Goal: Information Seeking & Learning: Learn about a topic

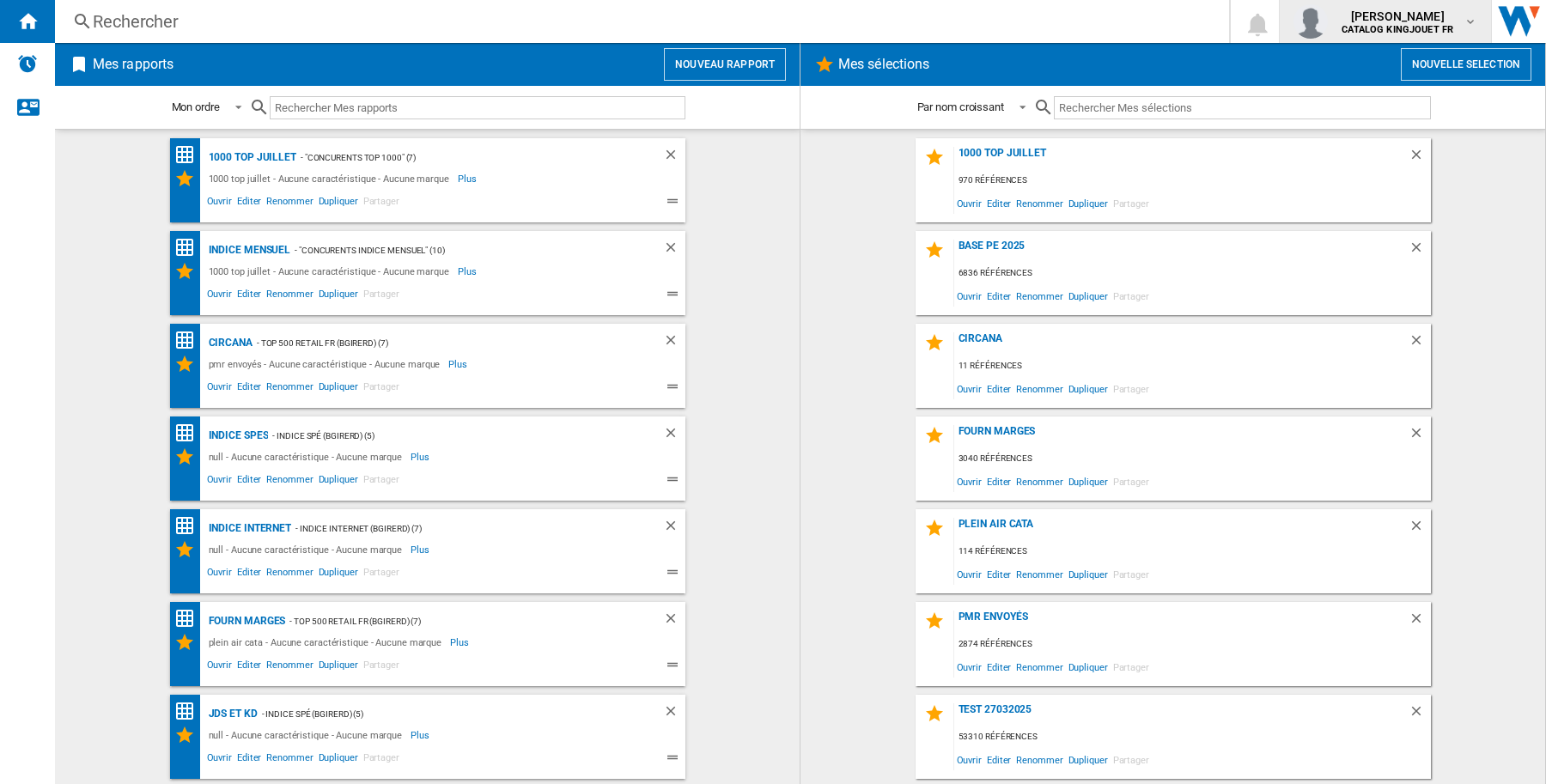
click at [1471, 23] on md-icon "button" at bounding box center [1471, 21] width 14 height 14
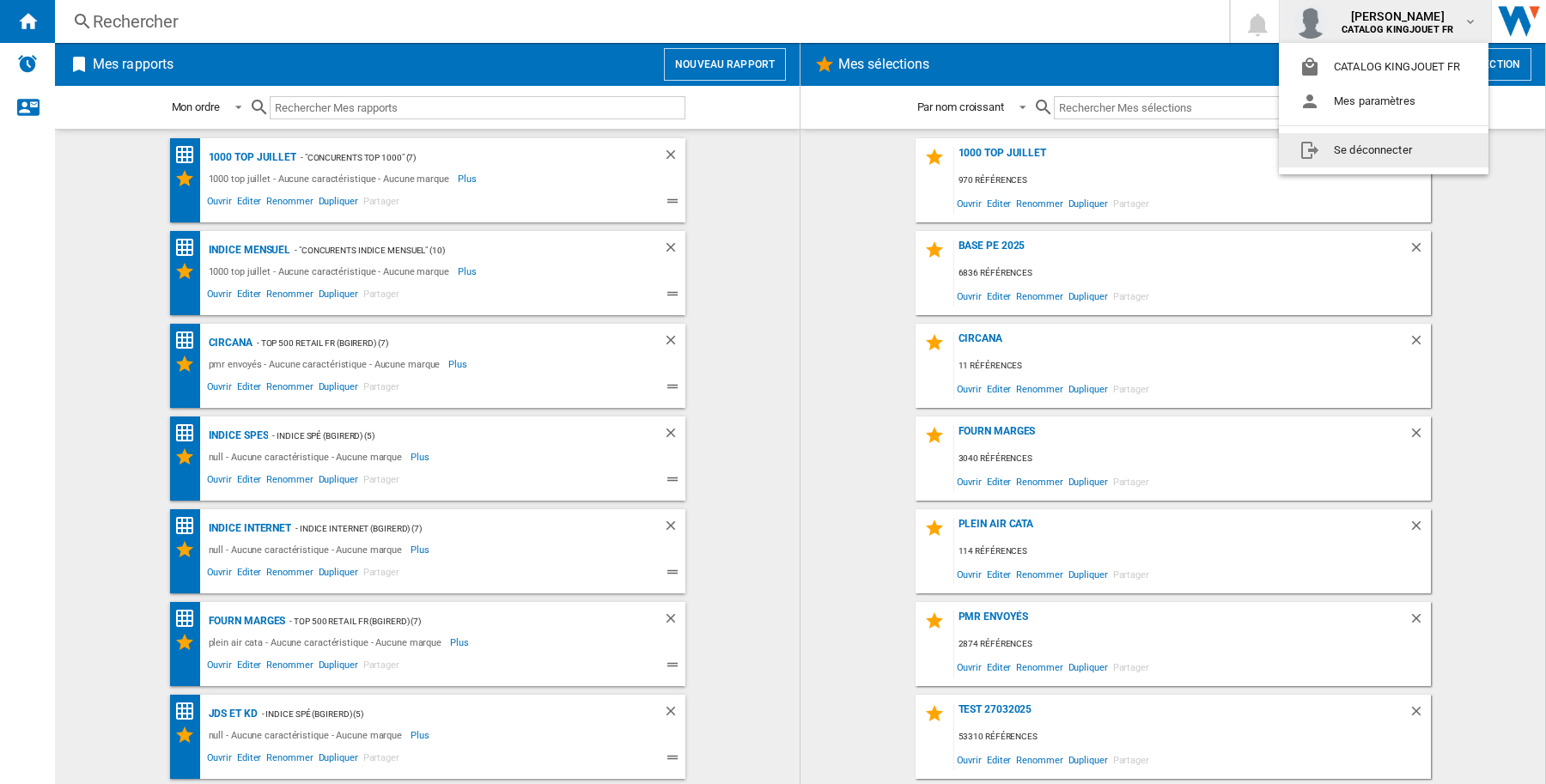
click at [1489, 268] on md-backdrop at bounding box center [773, 392] width 1546 height 784
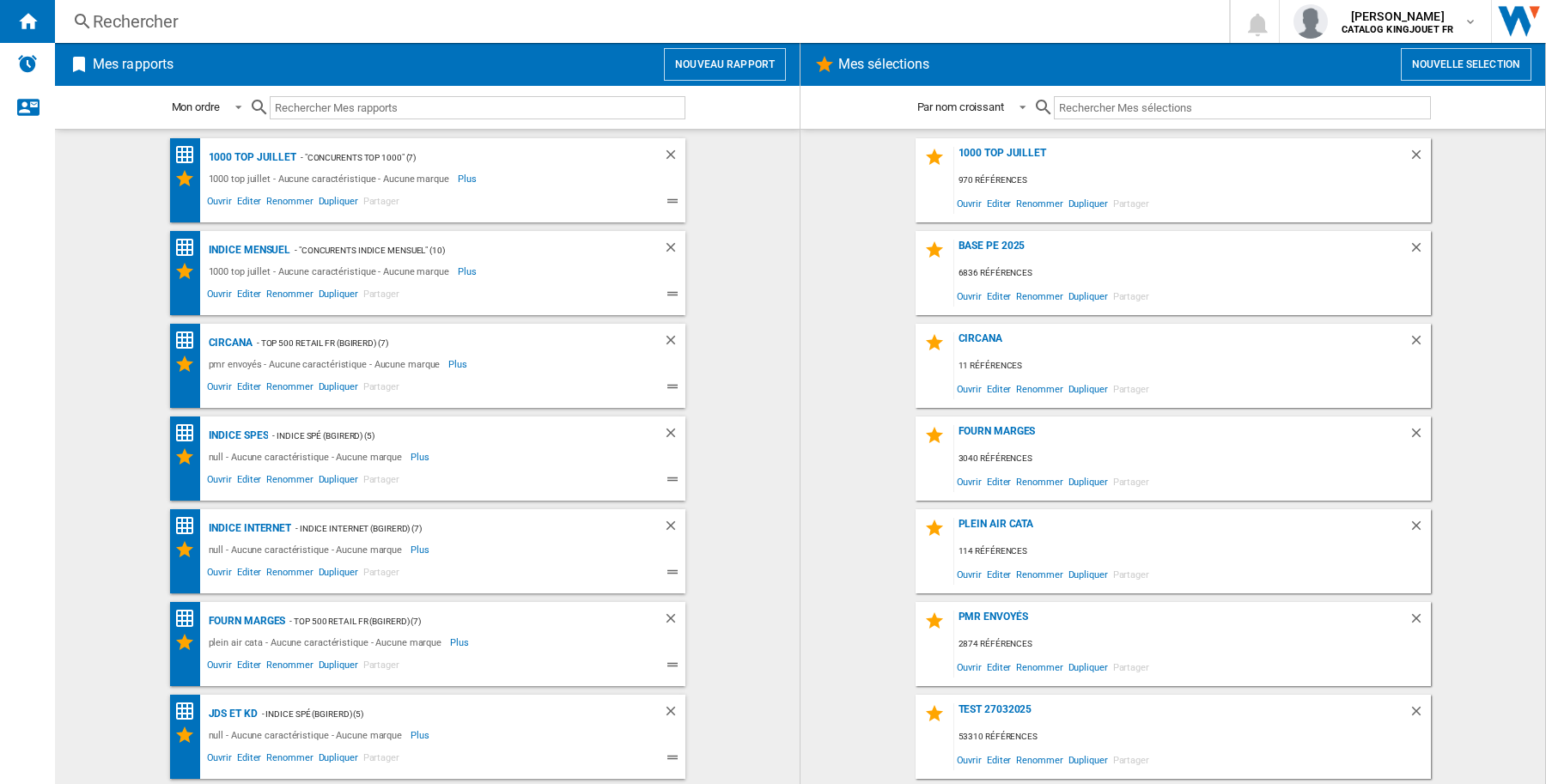
click at [122, 21] on div "Rechercher" at bounding box center [638, 21] width 1092 height 24
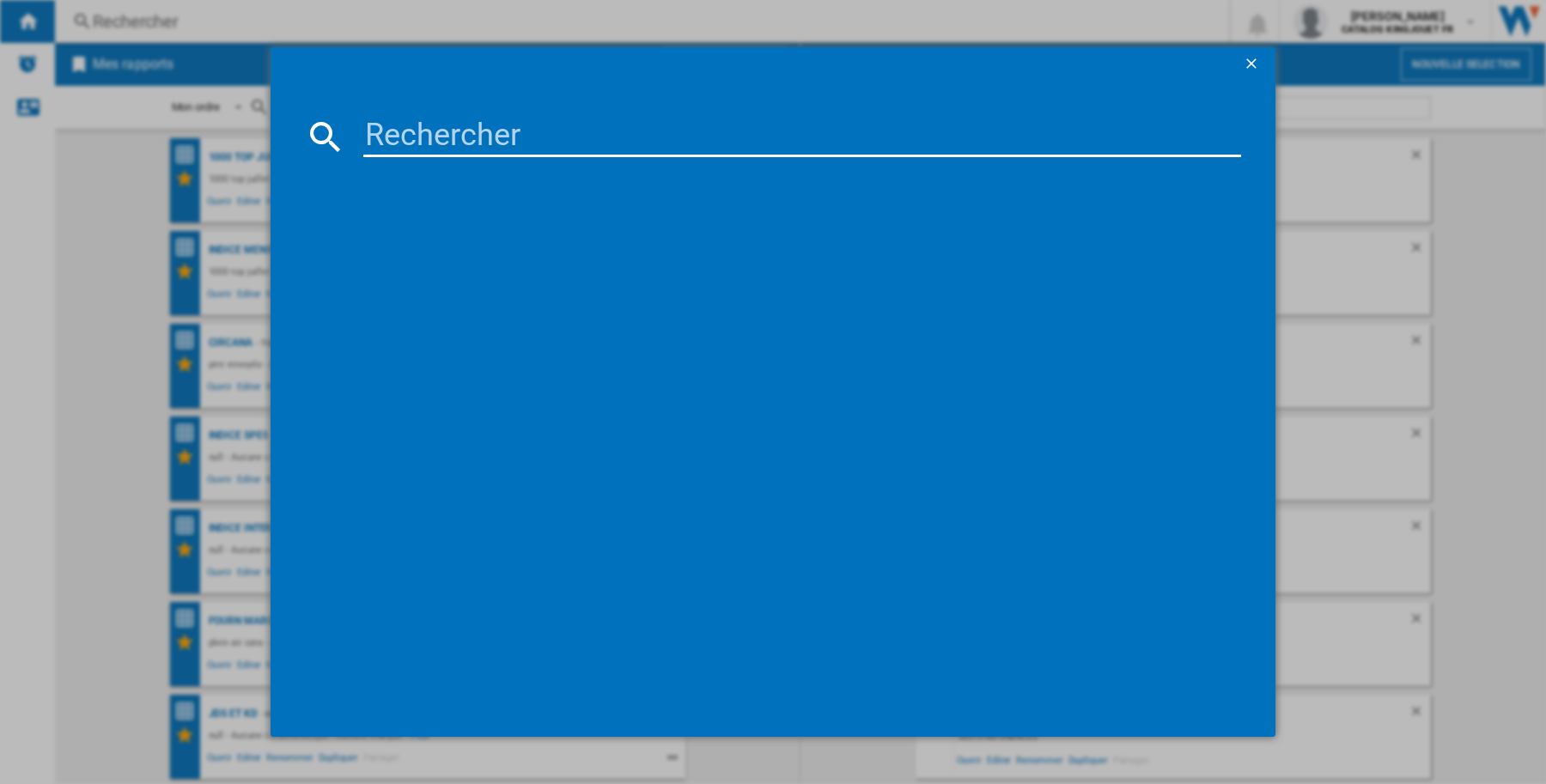
click at [480, 129] on input at bounding box center [802, 136] width 878 height 41
paste input "cburdet"
click at [483, 140] on input "cburdet" at bounding box center [802, 136] width 878 height 41
paste input "GLOBBER TRICYCLE EXPLORER 4IN1 BLEU MARINE"
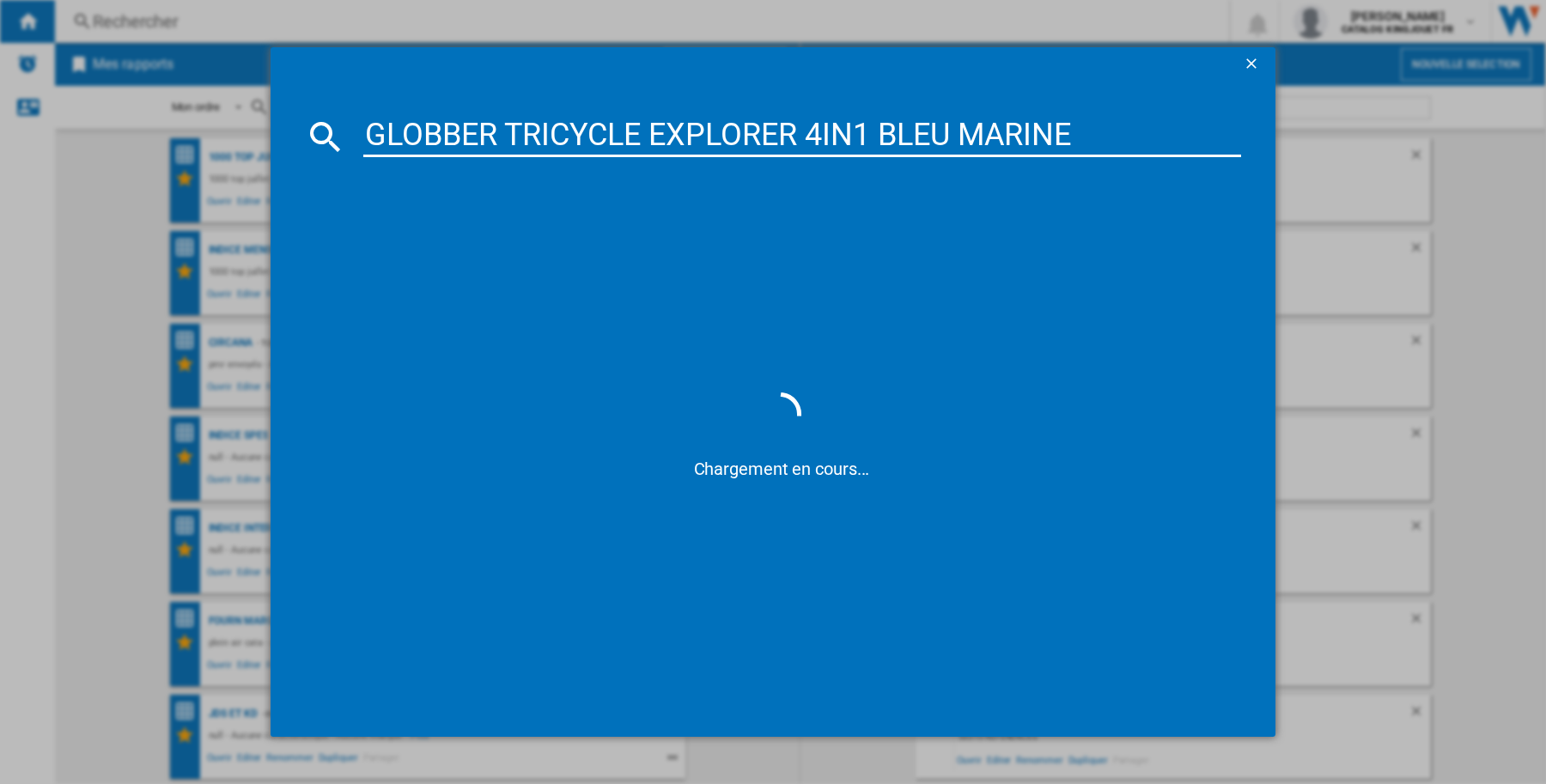
type input "GLOBBER TRICYCLE EXPLORER 4IN1 BLEU MARINE"
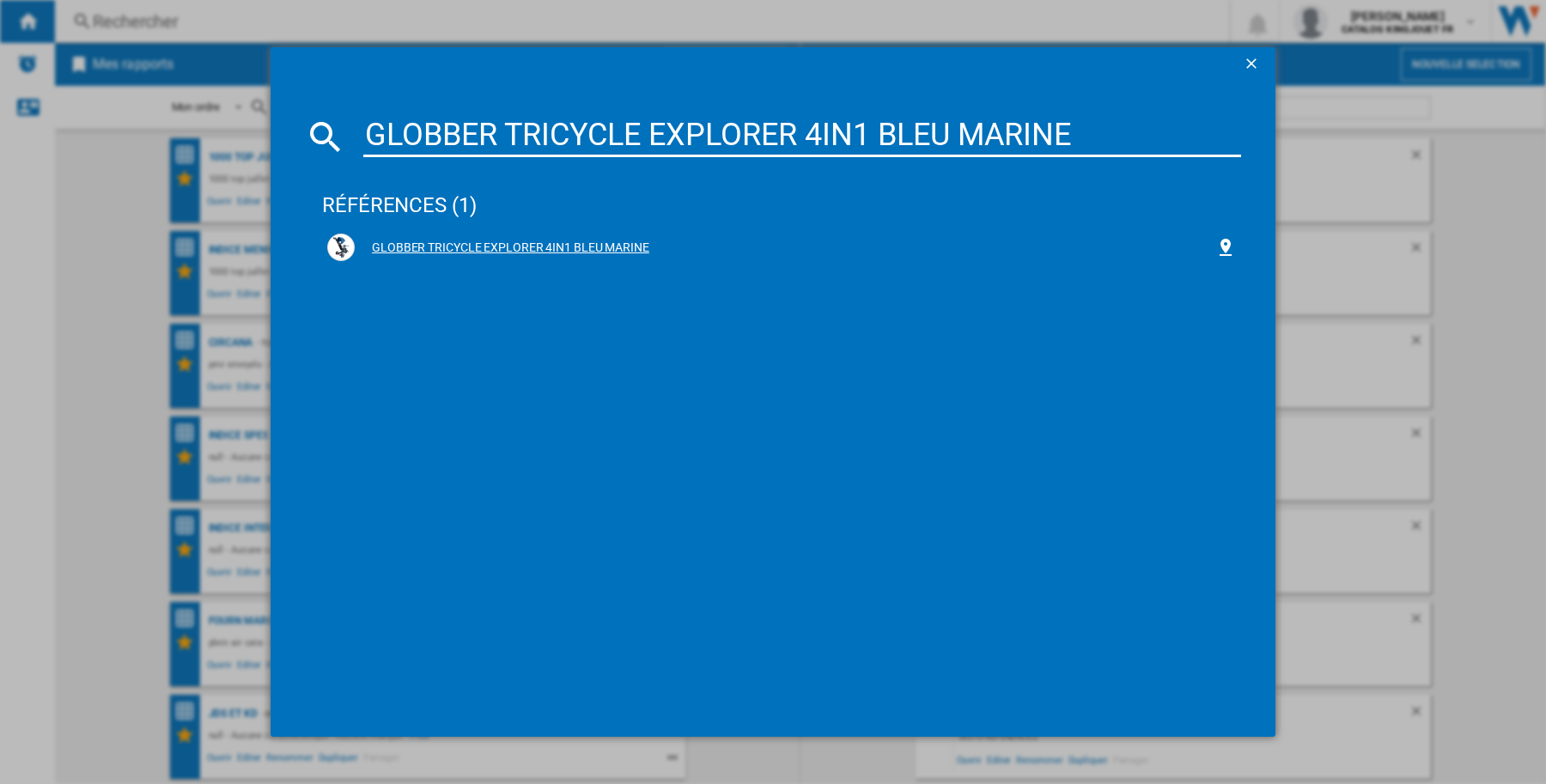
click at [530, 242] on div "GLOBBER TRICYCLE EXPLORER 4IN1 BLEU MARINE" at bounding box center [785, 248] width 861 height 18
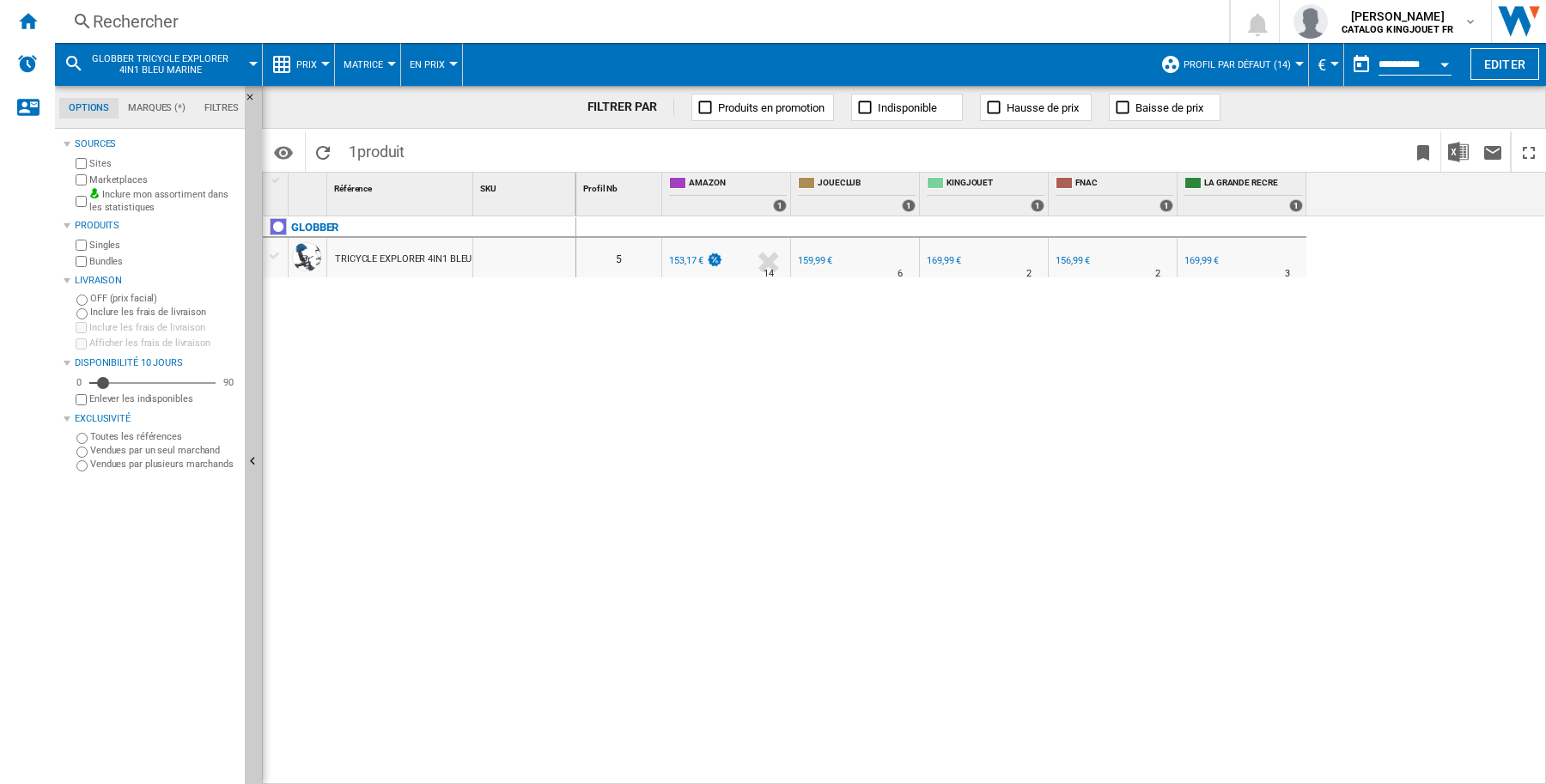
click at [66, 64] on md-icon at bounding box center [73, 63] width 20 height 20
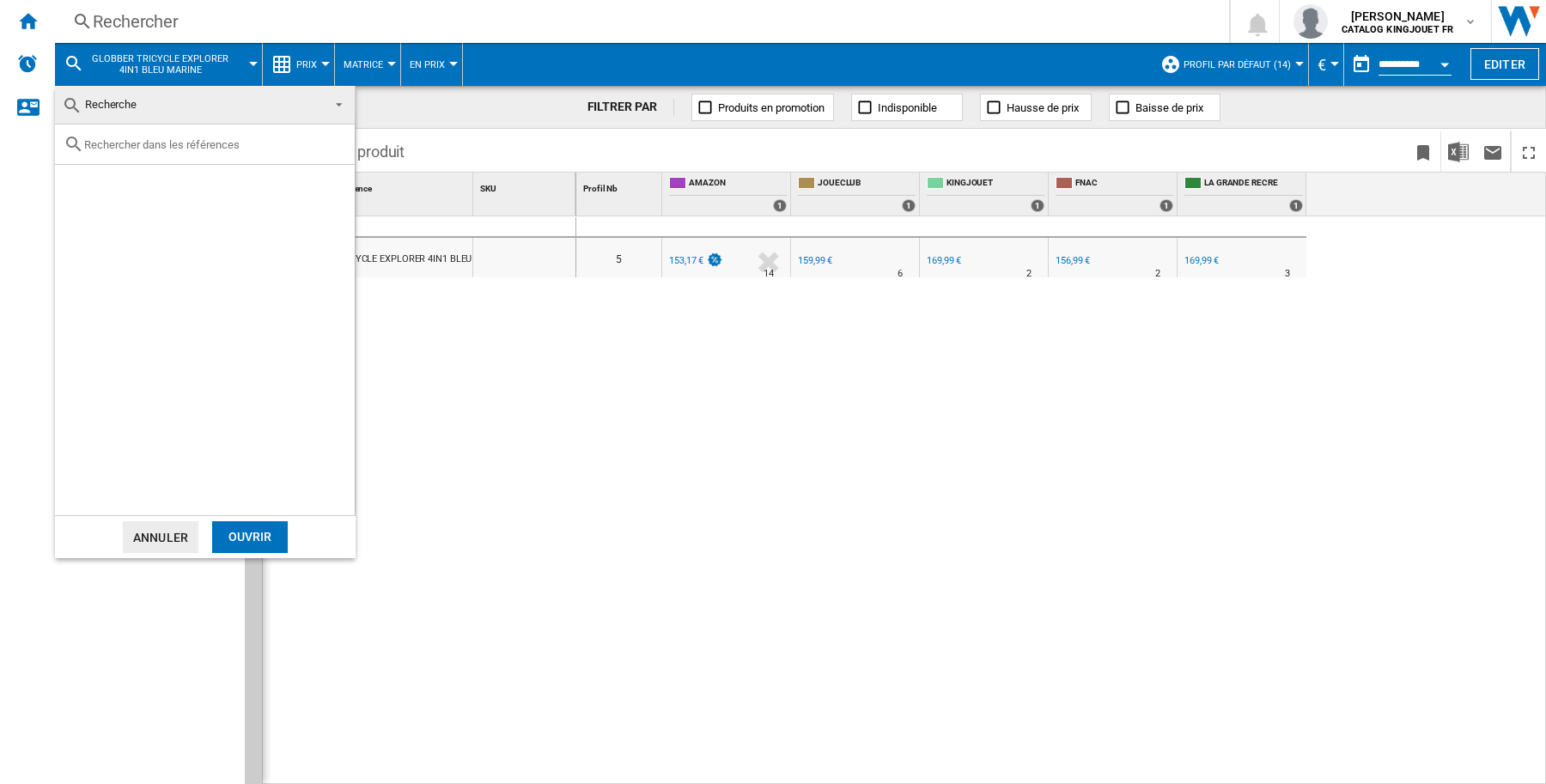
drag, startPoint x: 134, startPoint y: 149, endPoint x: 165, endPoint y: 179, distance: 43.1
click at [135, 149] on input "text" at bounding box center [215, 144] width 262 height 13
paste input "HASBRO F1276 MONOPOLY STAR WARS THE MANDALORIAN"
type input "HASBRO F1276 MONOPOLY STAR WARS THE MANDALORIAN"
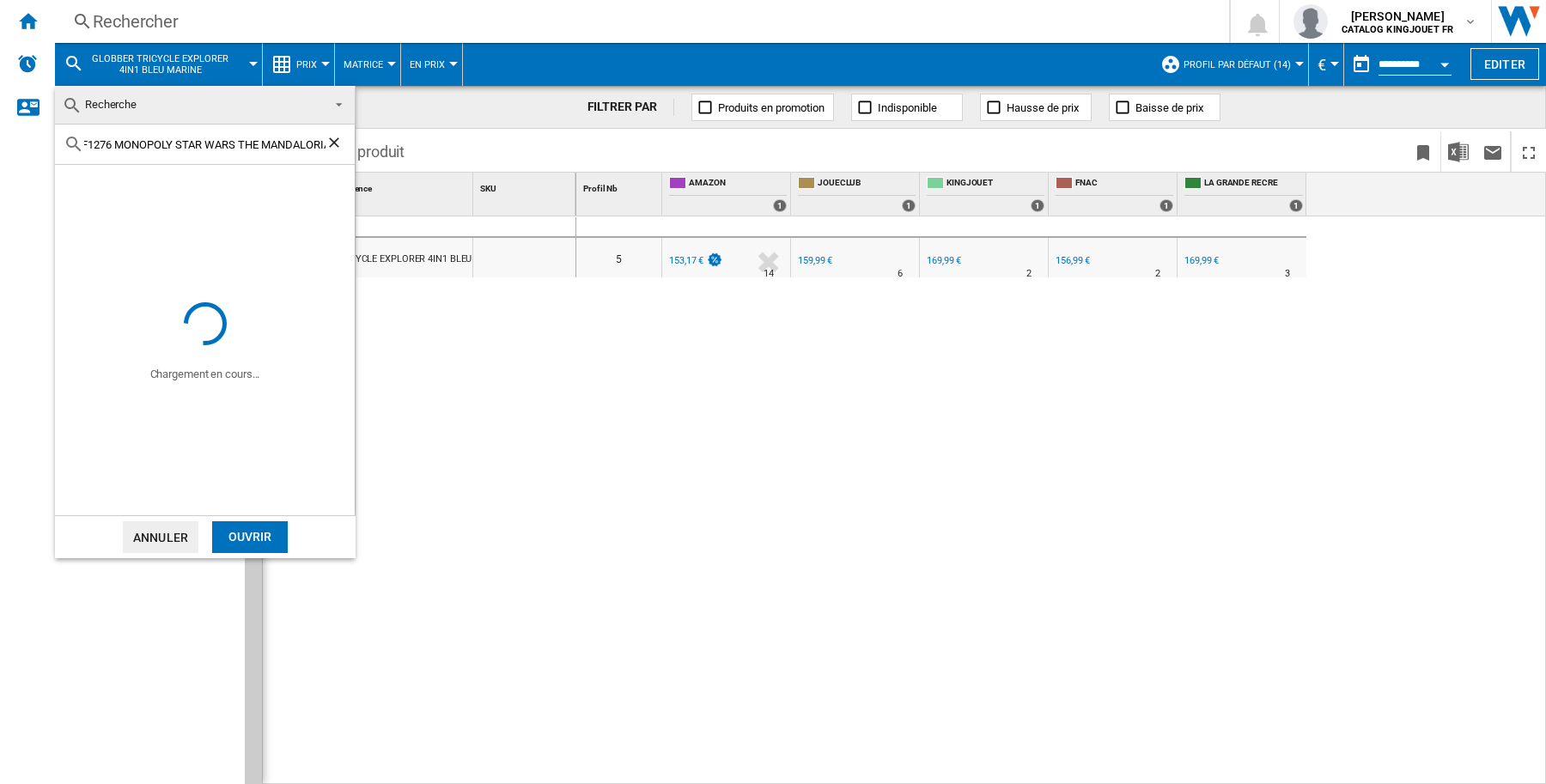
scroll to position [0, 0]
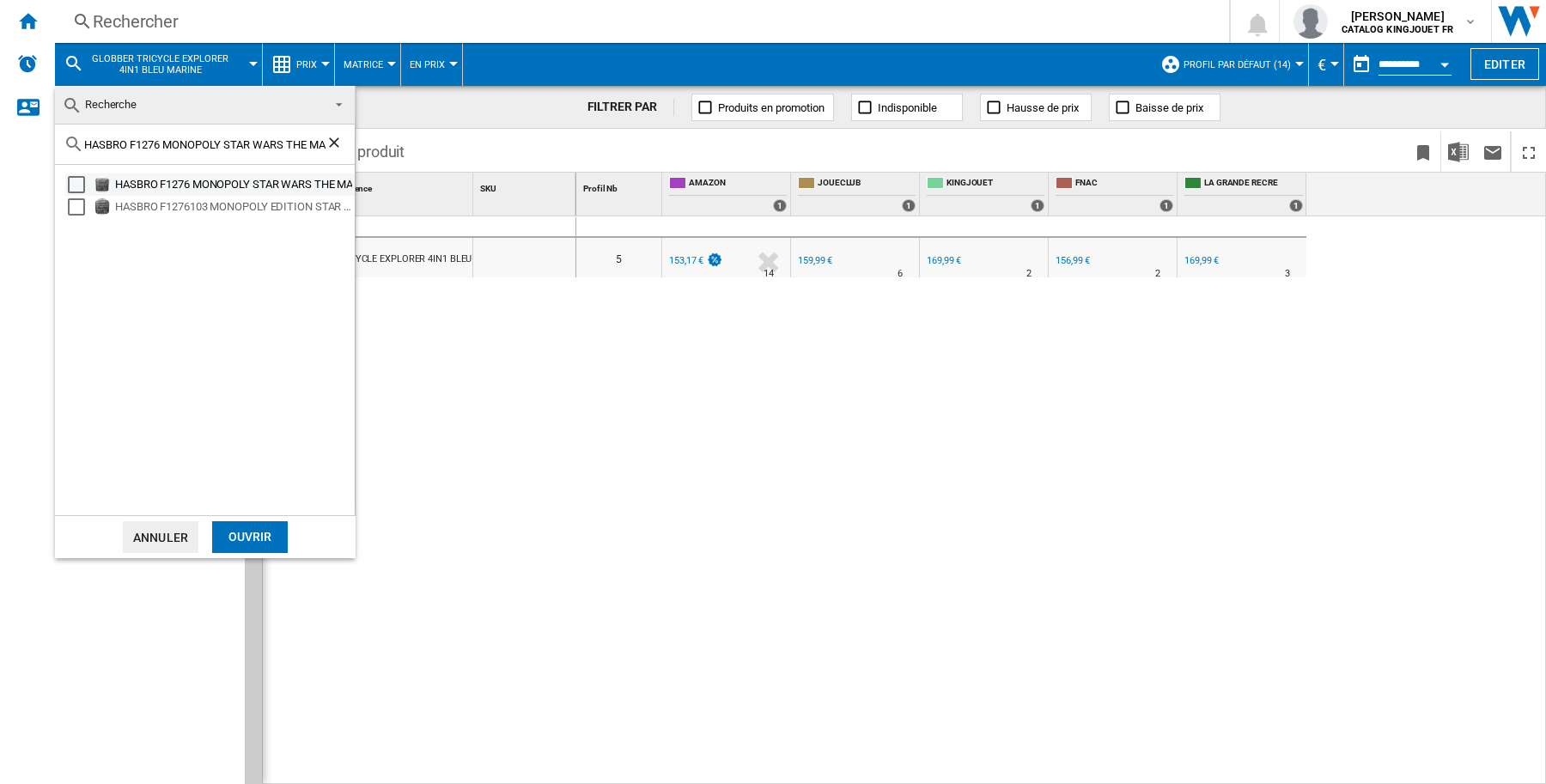
click at [229, 182] on div "HASBRO F1276 MONOPOLY STAR WARS THE MANDALORIAN" at bounding box center [234, 185] width 237 height 18
click at [250, 537] on div "Ouvrir" at bounding box center [250, 537] width 76 height 32
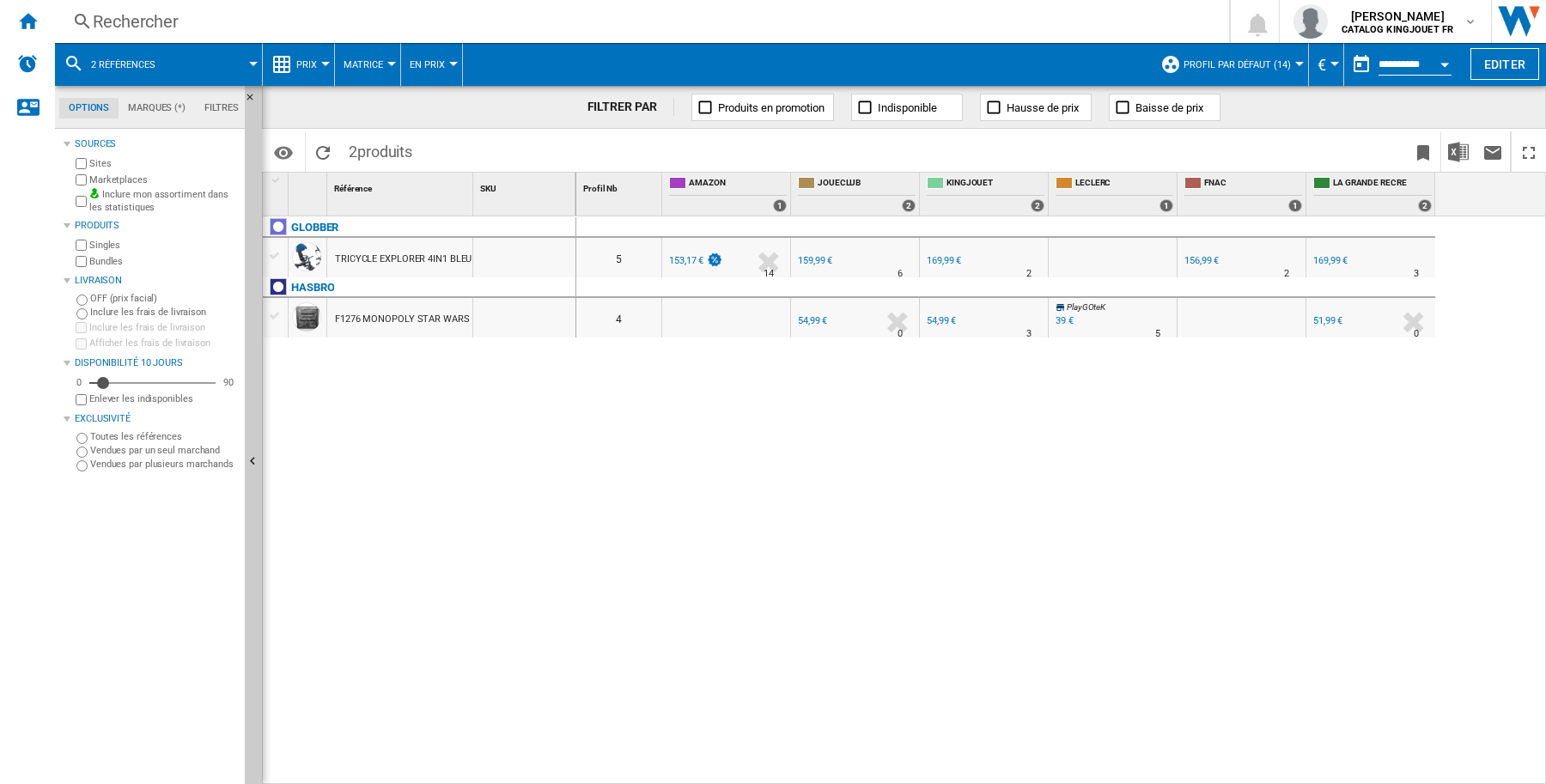
click at [1093, 542] on div "0 5 FR AMAZON -1.0 % 153,17 € % N/A 14 FR AMAZON" at bounding box center [1061, 500] width 971 height 569
click at [809, 517] on div "0 5 FR AMAZON -1.0 % 153,17 € % N/A 14 FR AMAZON" at bounding box center [1061, 500] width 971 height 569
click at [434, 416] on div "GLOBBER TRICYCLE EXPLORER 4IN1 BLEU MARINE [GEOGRAPHIC_DATA] F1276 MONOPOLY STA…" at bounding box center [419, 496] width 313 height 561
click at [65, 62] on md-icon at bounding box center [73, 63] width 20 height 20
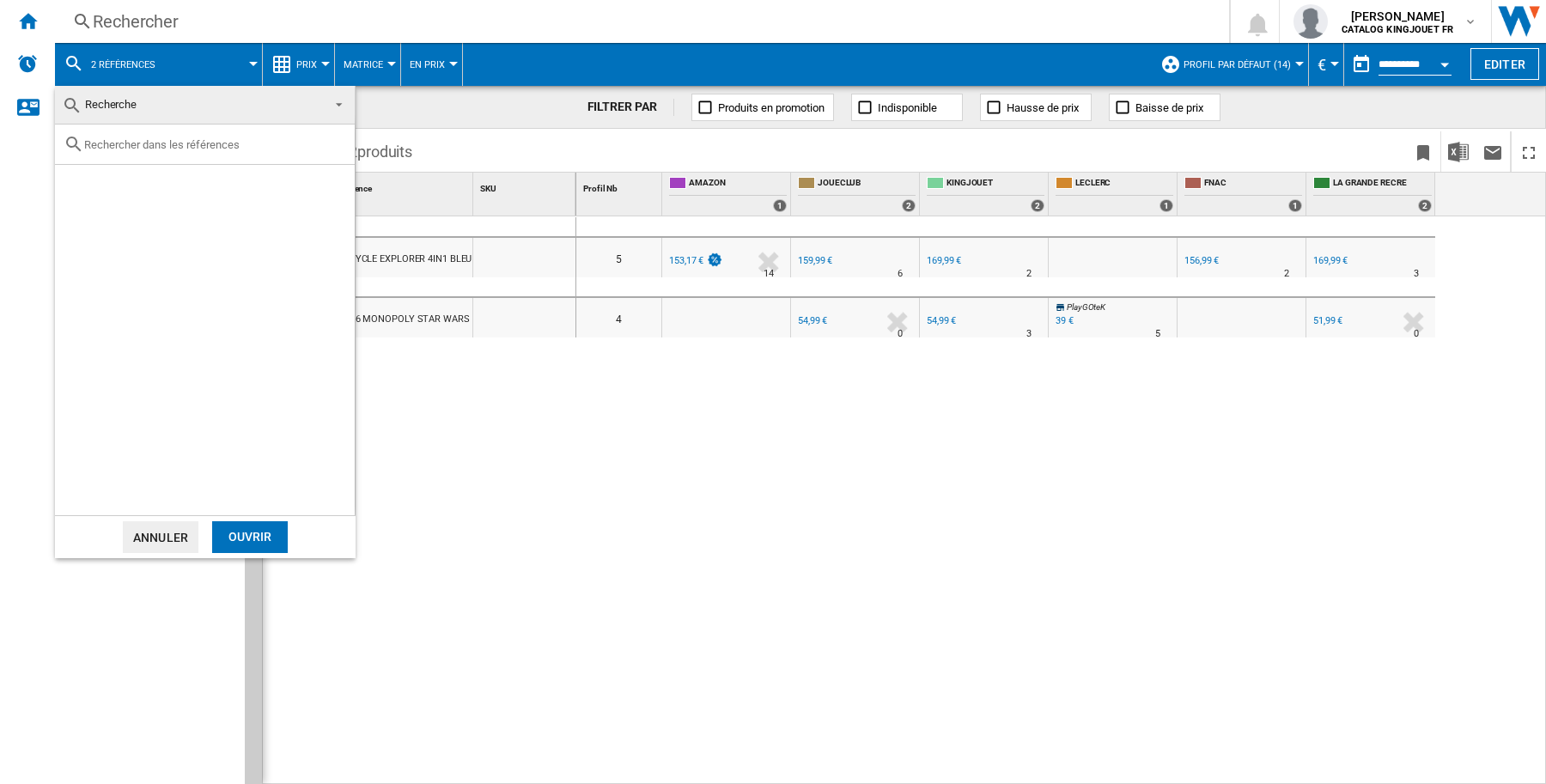
click at [121, 151] on div at bounding box center [205, 144] width 300 height 40
drag, startPoint x: 143, startPoint y: 147, endPoint x: 161, endPoint y: 155, distance: 19.7
click at [143, 147] on input "text" at bounding box center [215, 144] width 262 height 13
paste input "HELVETIQ 953338 ODIN"
type input "HELVETIQ 953338 ODIN"
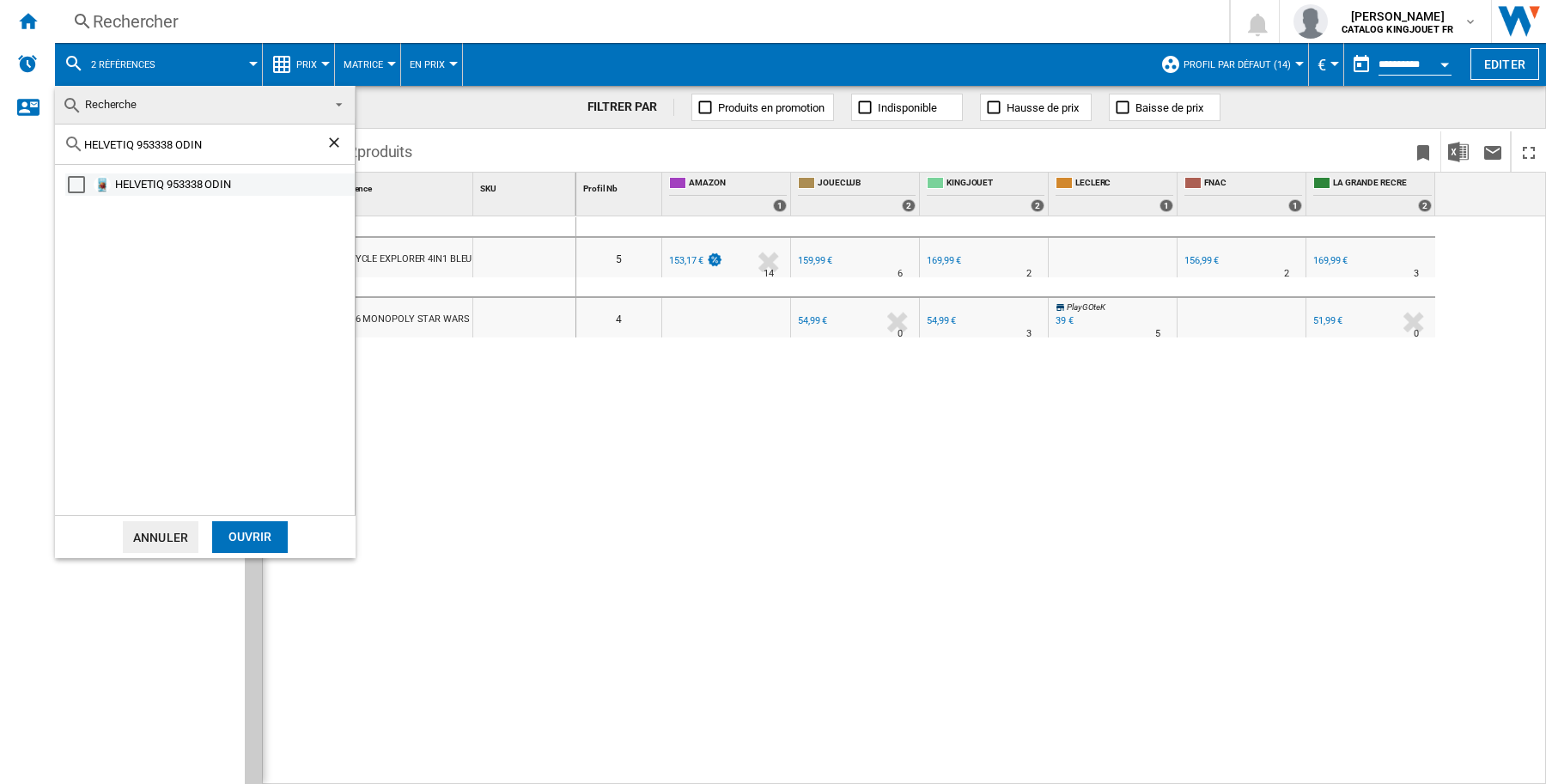
click at [68, 185] on div "Select" at bounding box center [77, 185] width 18 height 18
drag, startPoint x: 243, startPoint y: 537, endPoint x: 357, endPoint y: 526, distance: 114.5
click at [246, 534] on div "Ouvrir" at bounding box center [250, 537] width 76 height 32
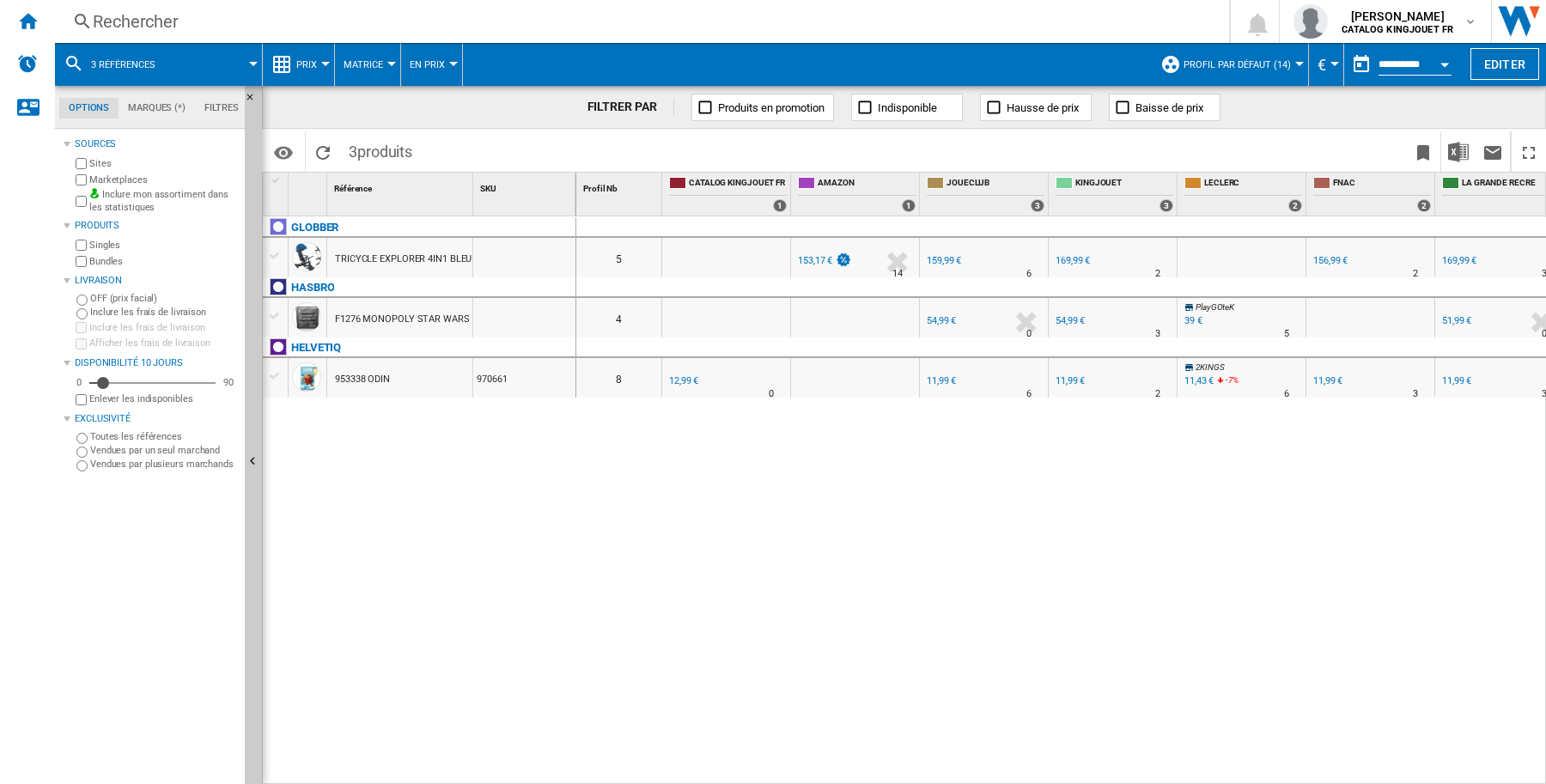
click at [71, 62] on md-icon at bounding box center [73, 63] width 20 height 20
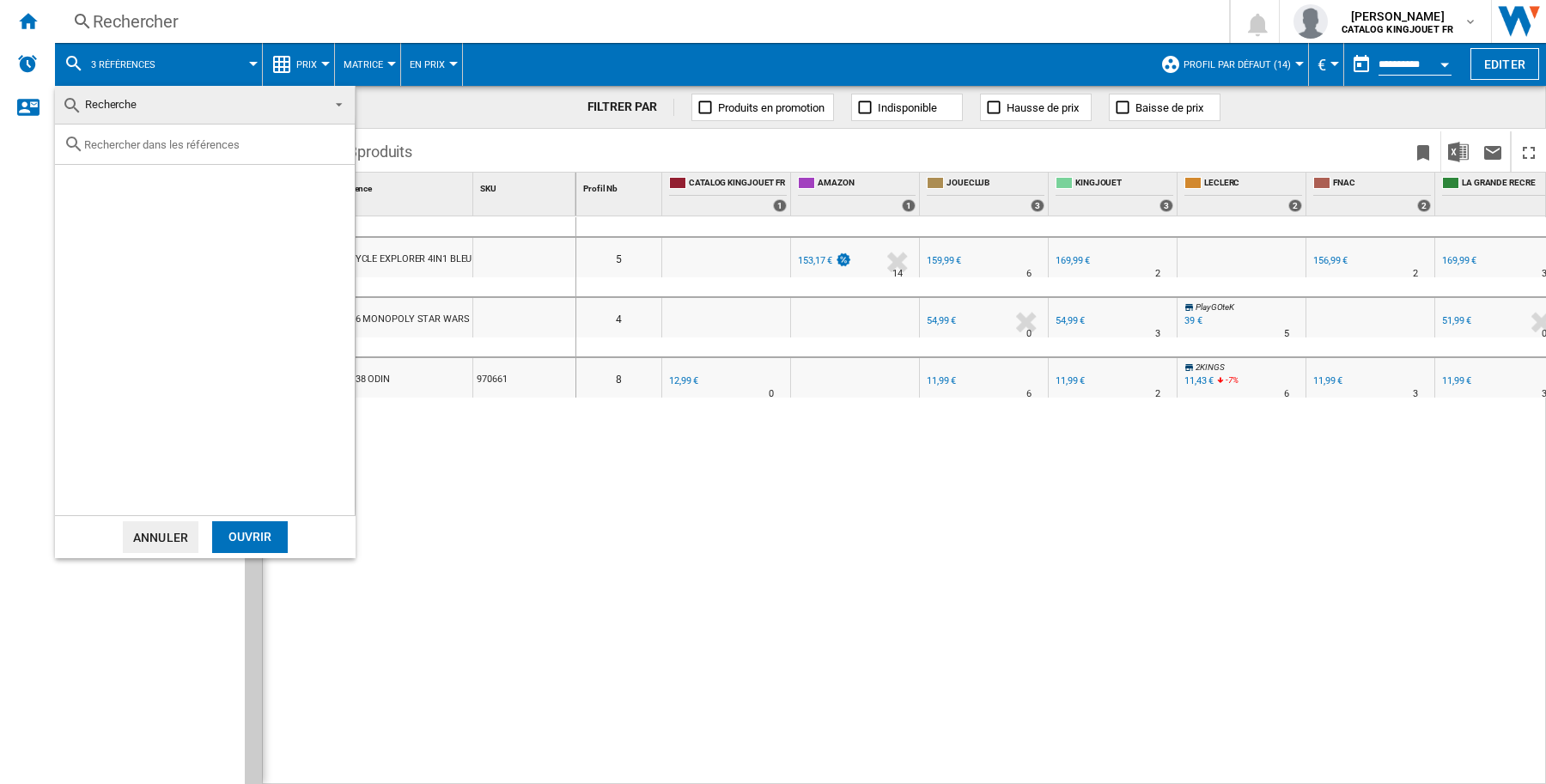
click at [172, 142] on input "text" at bounding box center [215, 144] width 262 height 13
paste input "HOT WHEELS JDW07 PACK DE 11 VEHICULES 1 64 MONSTER TRUCKS TROPHEE CHAMPIONS"
type input "HOT WHEELS JDW07 PACK DE 11 VEHICULES 1 64 MONSTER TRUCKS TROPHEE CHAMPIONS"
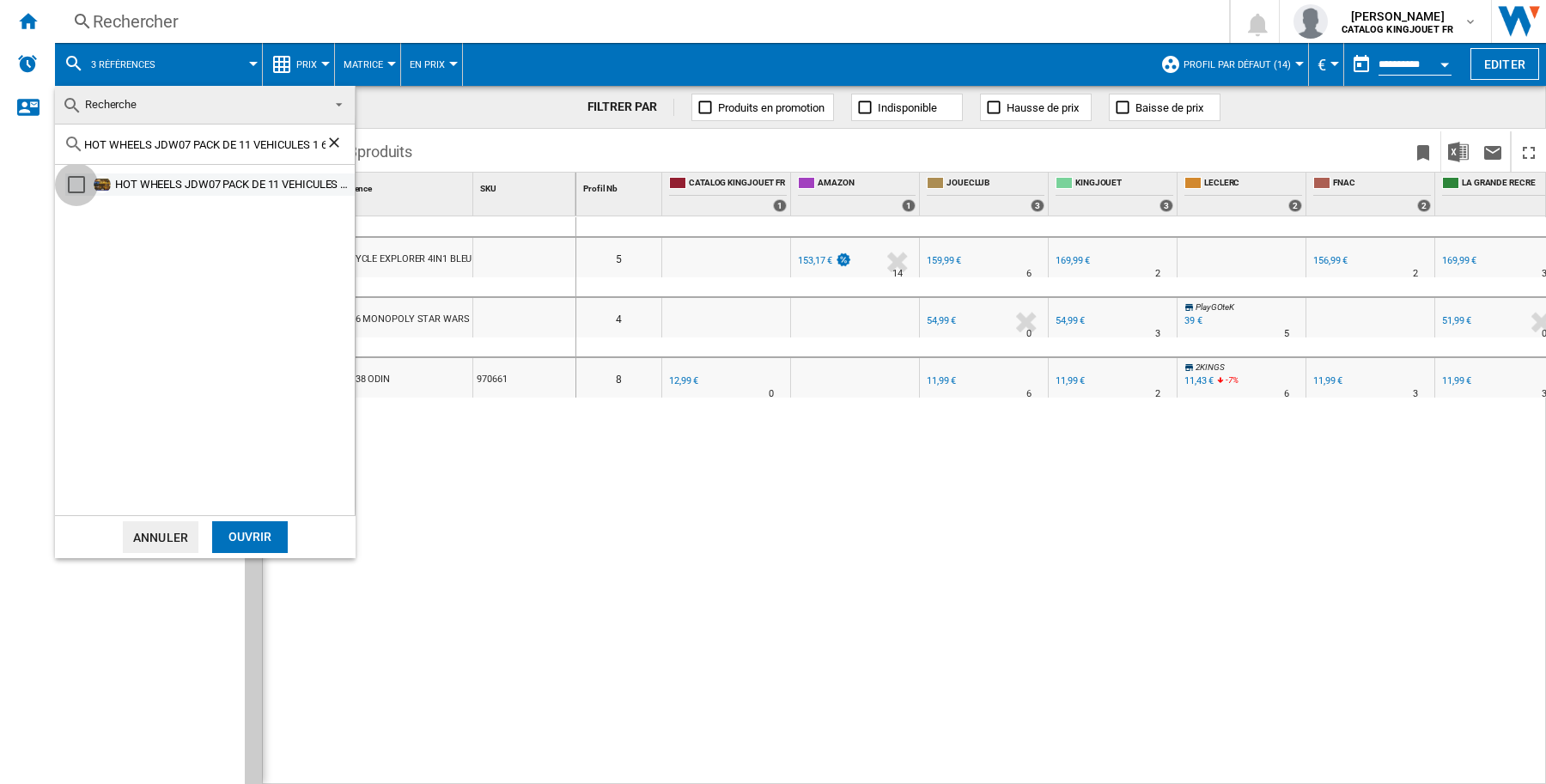
click at [73, 191] on div "Select" at bounding box center [77, 185] width 18 height 18
click at [250, 533] on div "Ouvrir" at bounding box center [250, 537] width 76 height 32
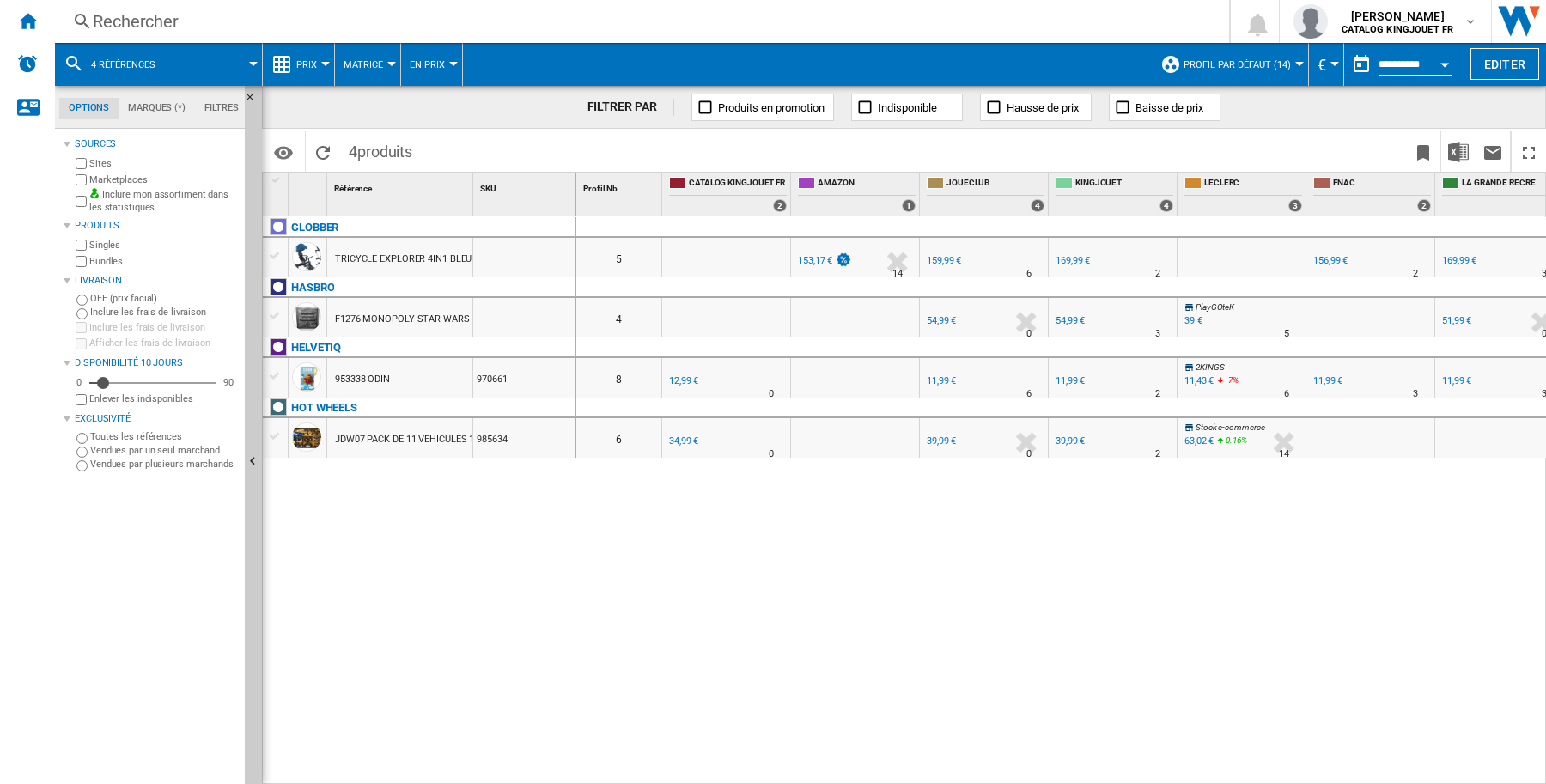
click at [554, 564] on div "GLOBBER TRICYCLE EXPLORER 4IN1 BLEU MARINE [GEOGRAPHIC_DATA] F1276 MONOPOLY STA…" at bounding box center [419, 496] width 313 height 561
click at [63, 62] on md-icon at bounding box center [73, 63] width 20 height 20
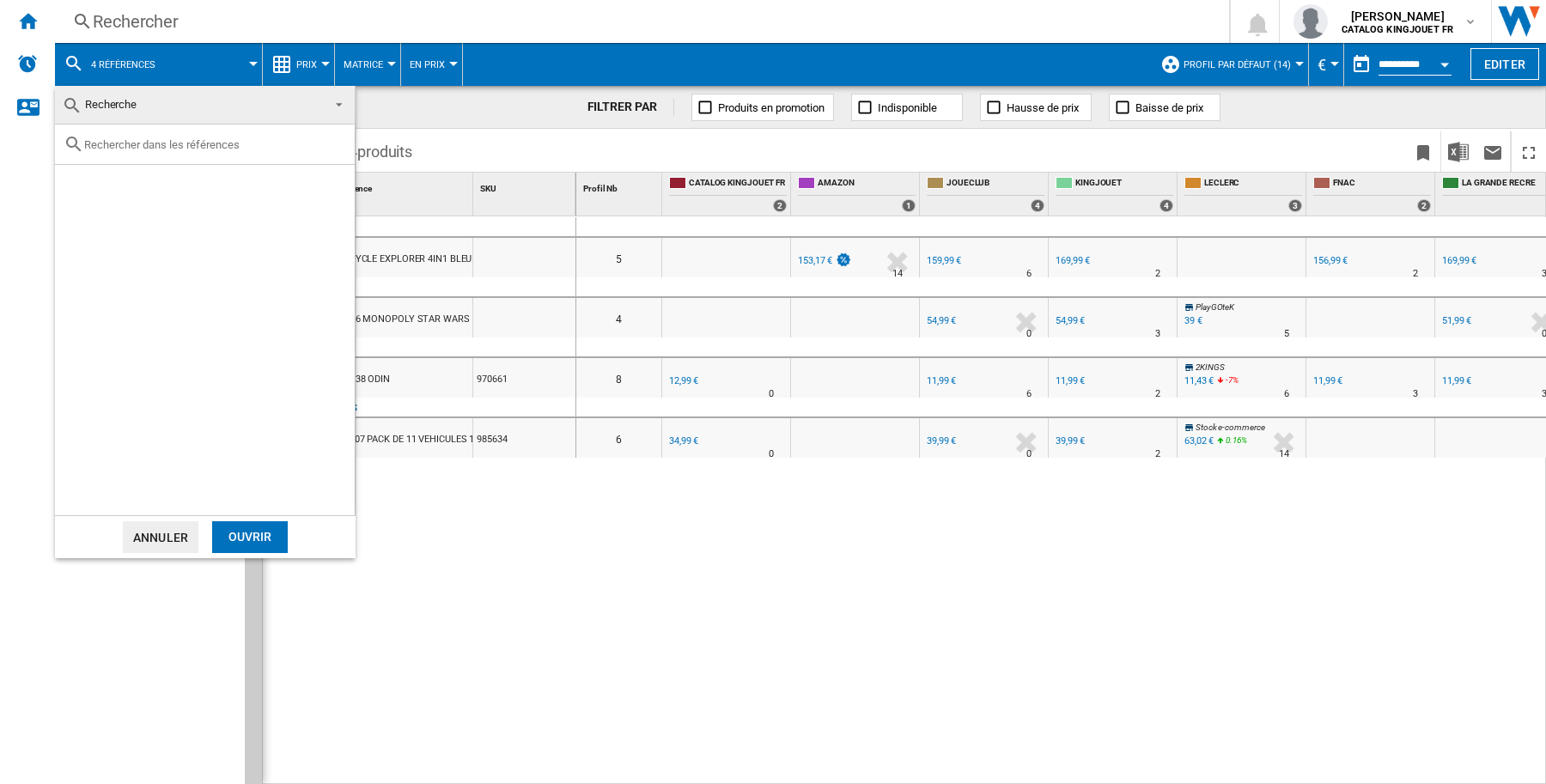
click at [165, 147] on input "text" at bounding box center [215, 144] width 262 height 13
paste input "LITTLE LIVE PETS 26626 MAMA SURPRISE MINIS HAMSTER"
type input "LITTLE LIVE PETS 26626 MAMA SURPRISE MINIS HAMSTER"
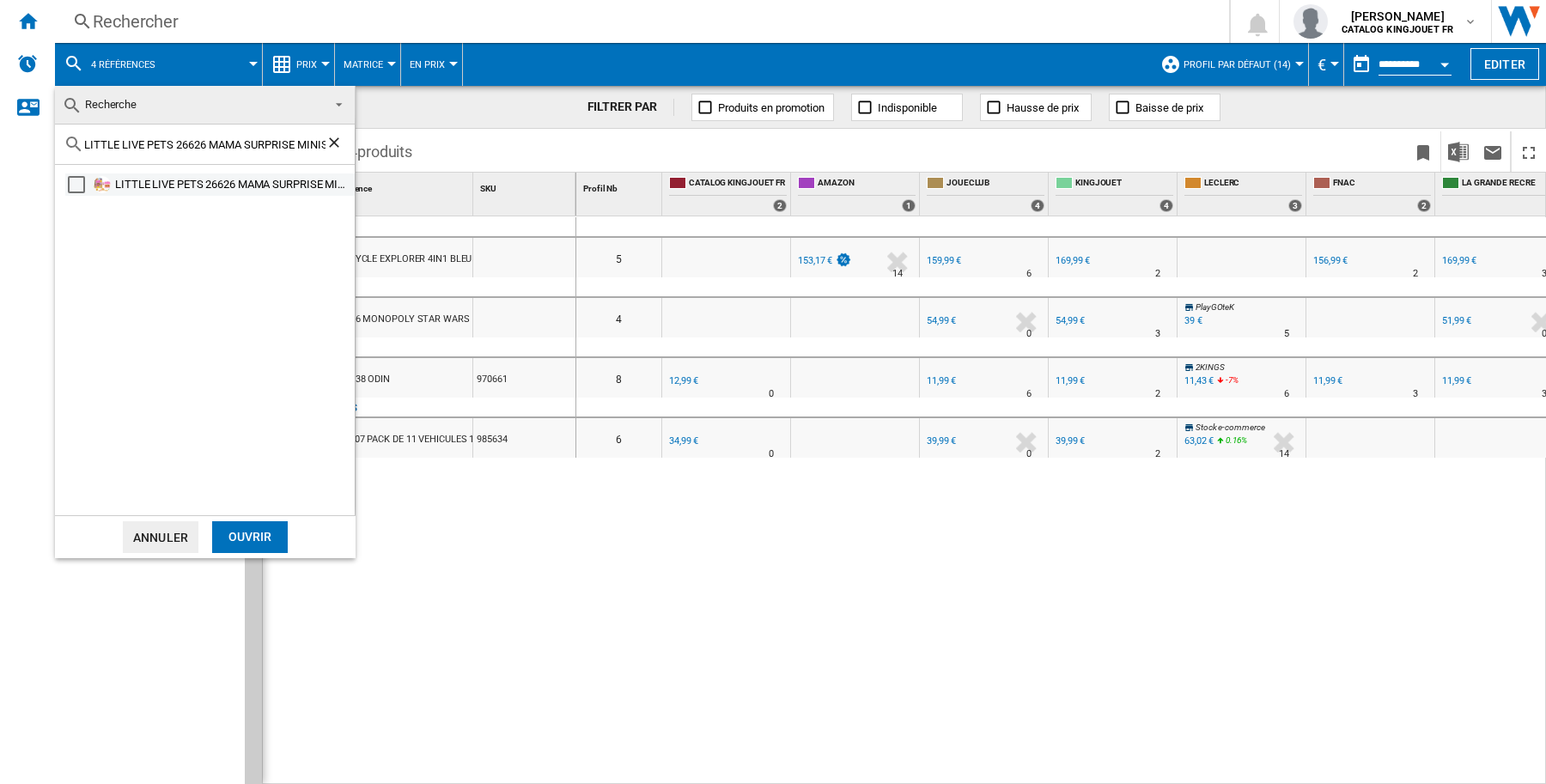
drag, startPoint x: 75, startPoint y: 183, endPoint x: 78, endPoint y: 195, distance: 12.4
click at [75, 183] on div "Select" at bounding box center [77, 185] width 18 height 18
drag, startPoint x: 262, startPoint y: 539, endPoint x: 453, endPoint y: 573, distance: 194.0
click at [263, 539] on div "Ouvrir" at bounding box center [250, 537] width 76 height 32
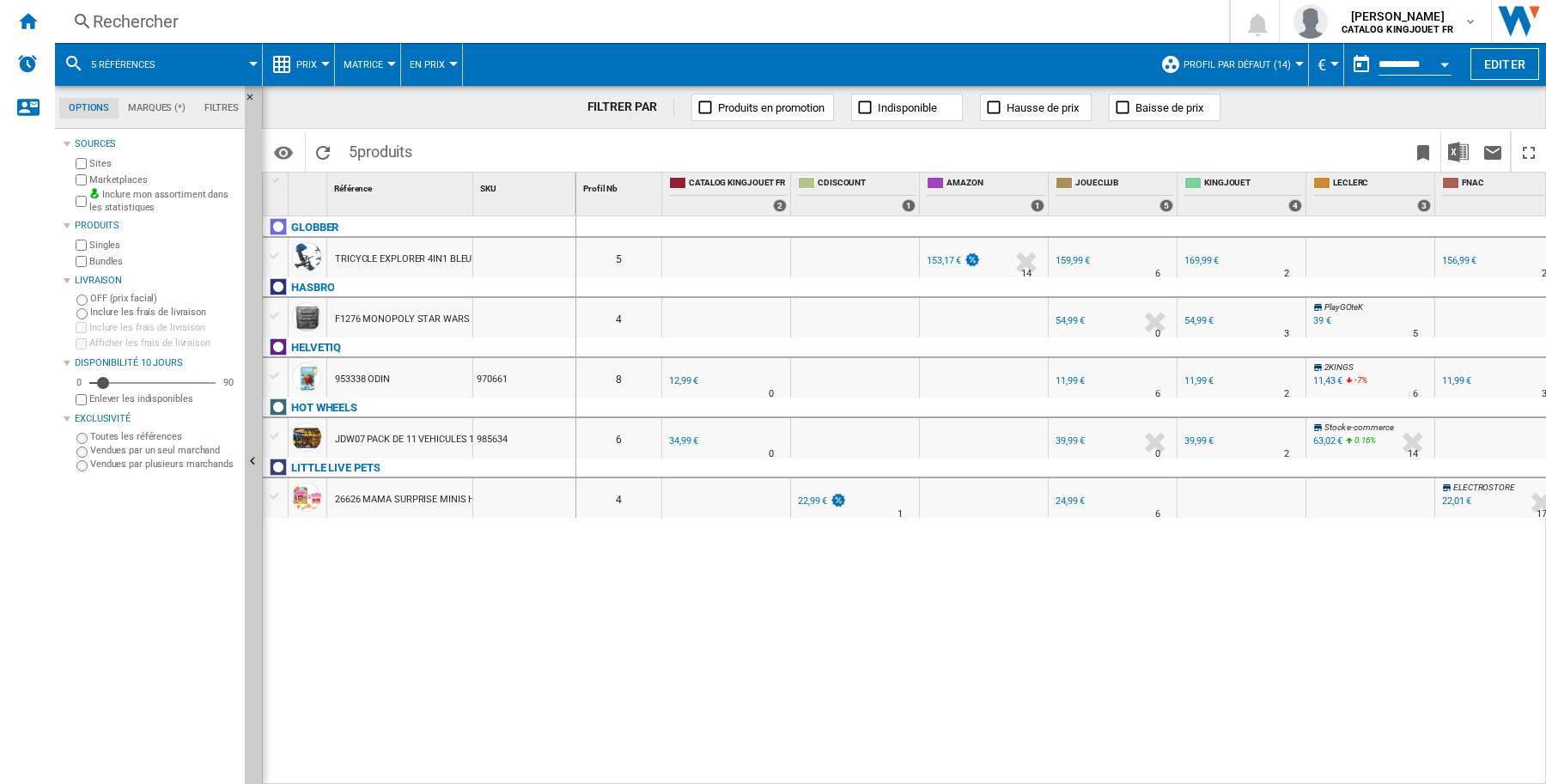
click at [422, 552] on div "GLOBBER TRICYCLE EXPLORER 4IN1 BLEU MARINE [GEOGRAPHIC_DATA] F1276 MONOPOLY STA…" at bounding box center [419, 496] width 313 height 561
click at [247, 99] on ng-md-icon "Masquer" at bounding box center [255, 101] width 20 height 20
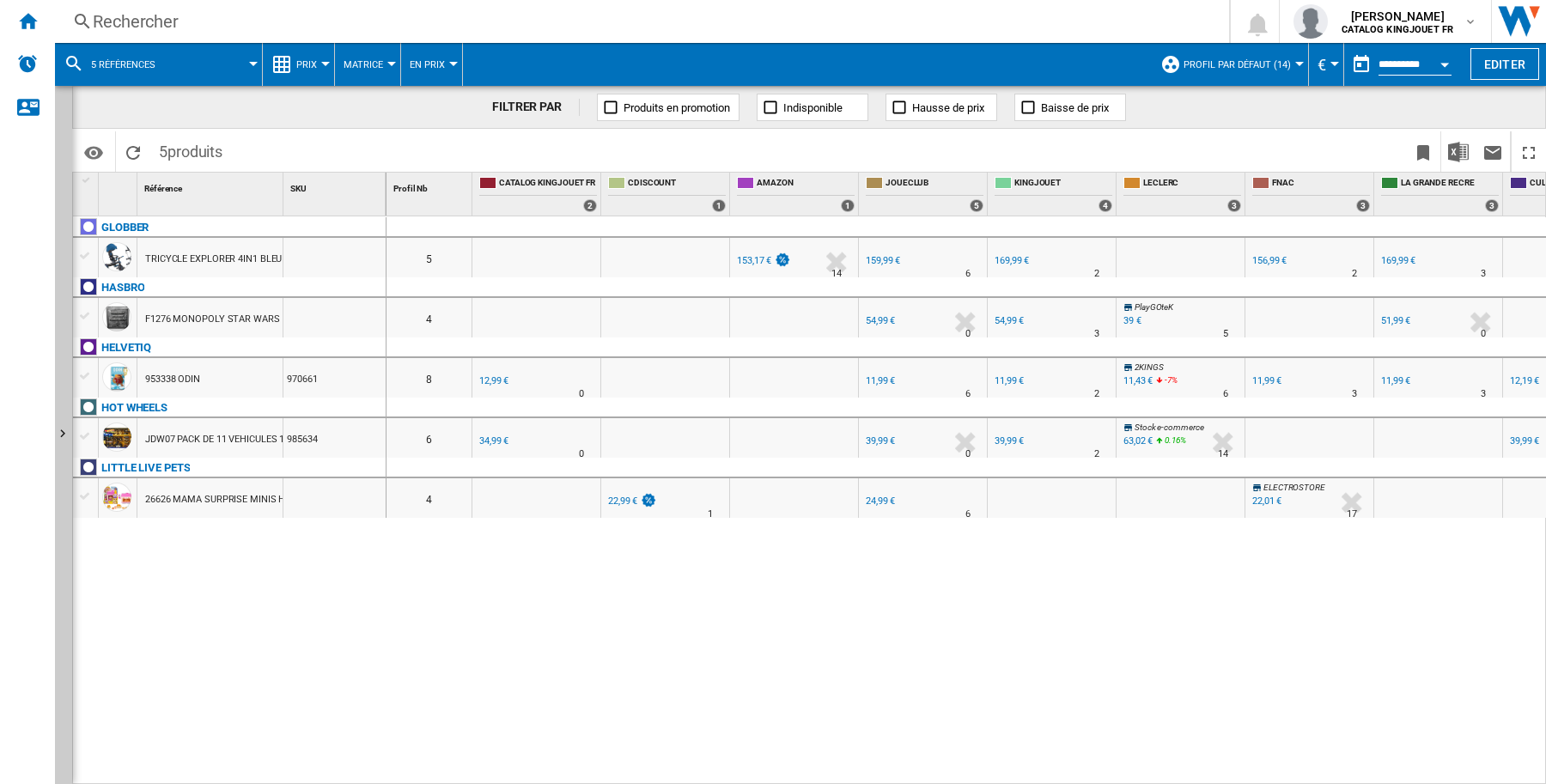
click at [891, 707] on div "0 5 FR AMAZON -1.0 % 153,17 € % N/A 14 FR AMAZON" at bounding box center [966, 500] width 1161 height 569
drag, startPoint x: 731, startPoint y: 180, endPoint x: 686, endPoint y: 250, distance: 83.2
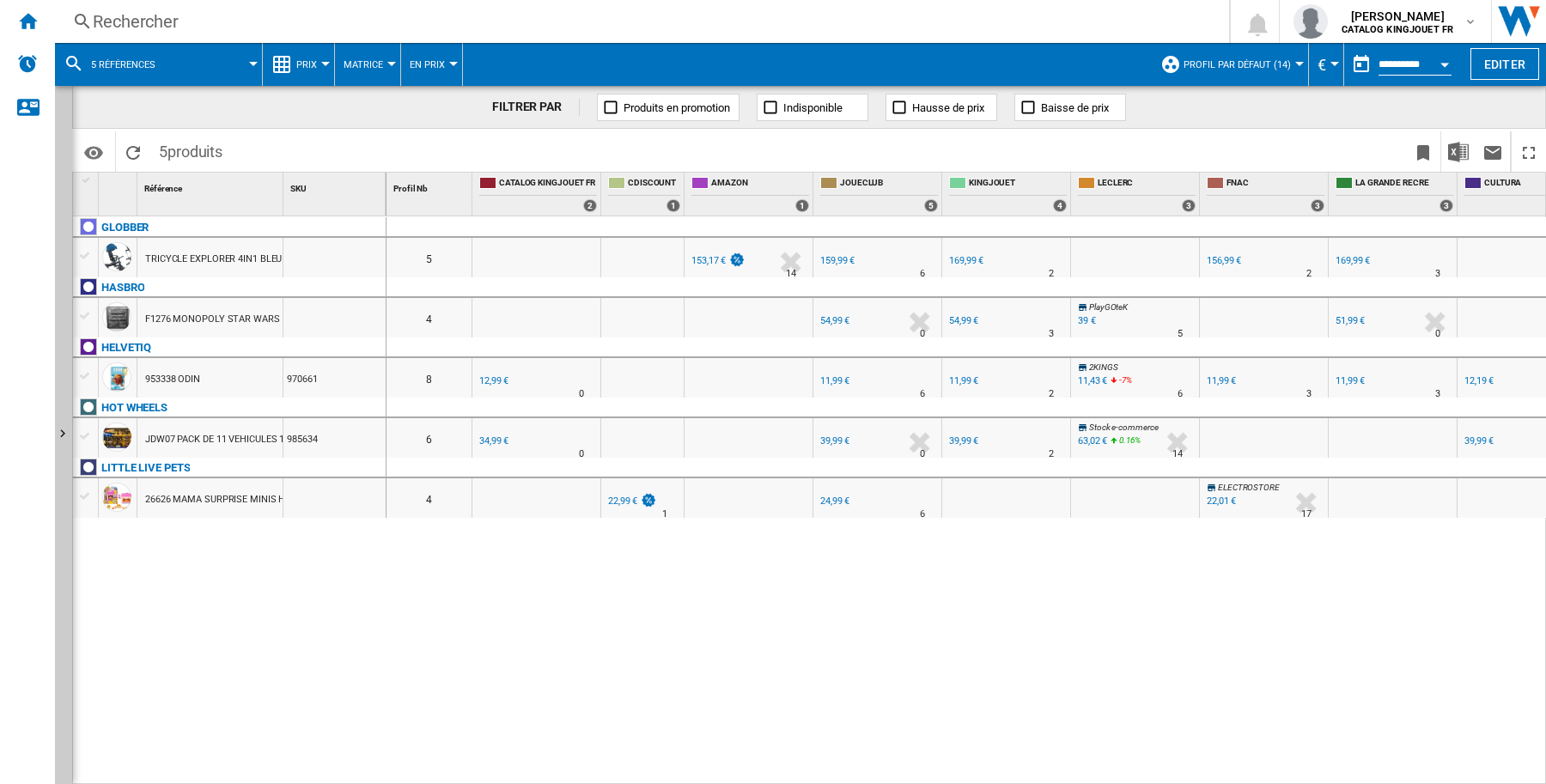
click at [642, 620] on div "0 5 FR AMAZON -1.0 % 153,17 € % N/A 14 FR AMAZON" at bounding box center [966, 500] width 1161 height 569
click at [633, 578] on div "0 5 FR AMAZON -1.0 % 153,17 € % N/A 14 FR AMAZON" at bounding box center [966, 500] width 1161 height 569
click at [1485, 633] on div "0 5 FR AMAZON -1.0 % 153,17 € % N/A 14 FR AMAZON" at bounding box center [966, 500] width 1161 height 569
drag, startPoint x: 283, startPoint y: 196, endPoint x: 432, endPoint y: 225, distance: 151.8
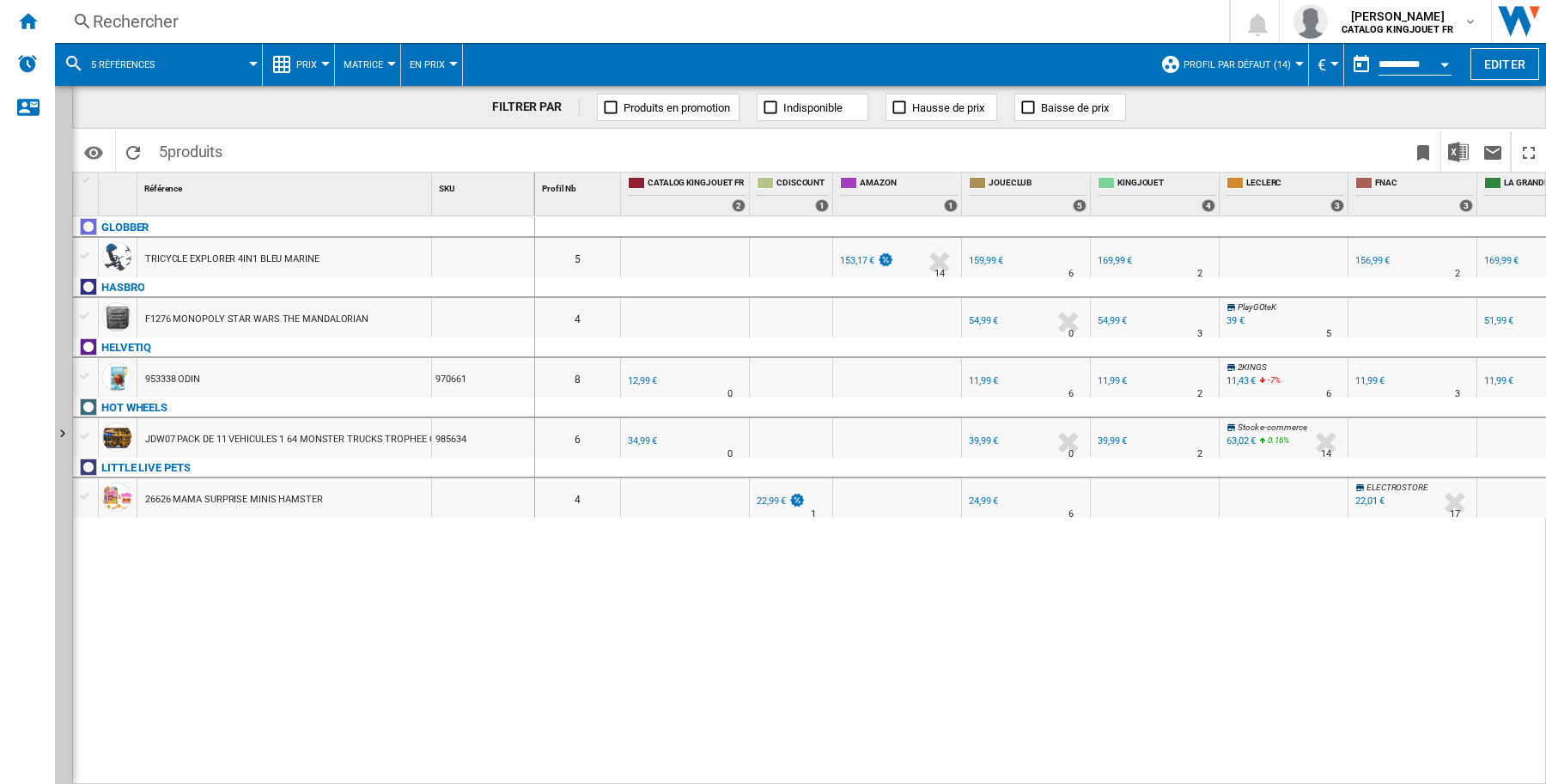
click at [667, 676] on div "0 5 FR AMAZON -1.0 % 153,17 € % N/A 14 FR AMAZON" at bounding box center [1041, 500] width 1012 height 569
click at [473, 659] on div "GLOBBER TRICYCLE EXPLORER 4IN1 BLEU MARINE [GEOGRAPHIC_DATA] F1276 MONOPOLY STA…" at bounding box center [304, 496] width 462 height 561
click at [281, 593] on div "GLOBBER TRICYCLE EXPLORER 4IN1 BLEU MARINE [GEOGRAPHIC_DATA] F1276 MONOPOLY STA…" at bounding box center [304, 496] width 462 height 561
